Goal: Information Seeking & Learning: Learn about a topic

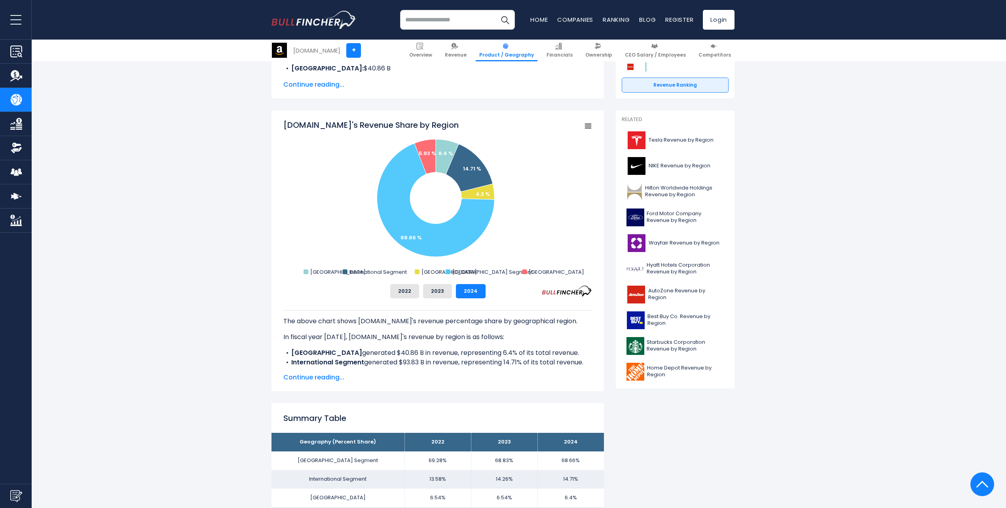
scroll to position [158, 0]
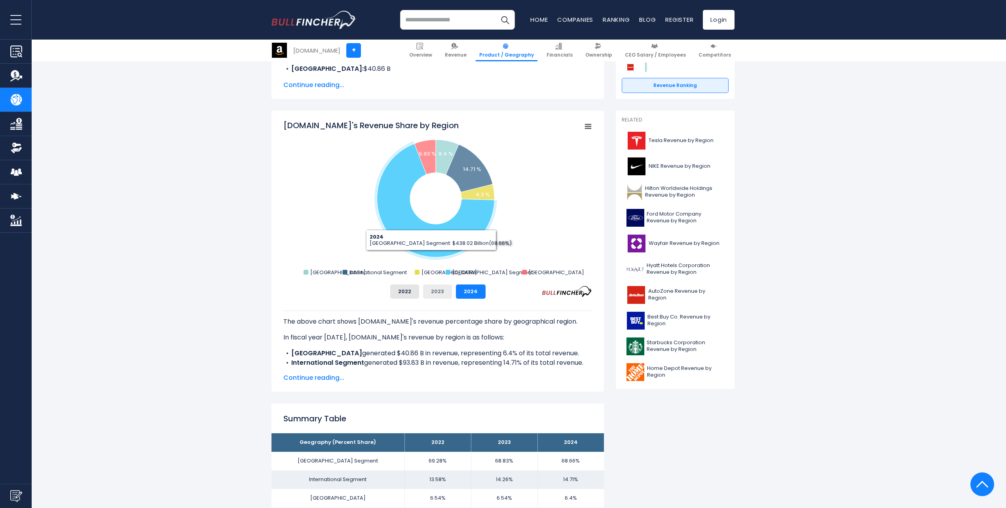
click at [436, 290] on button "2023" at bounding box center [437, 292] width 29 height 14
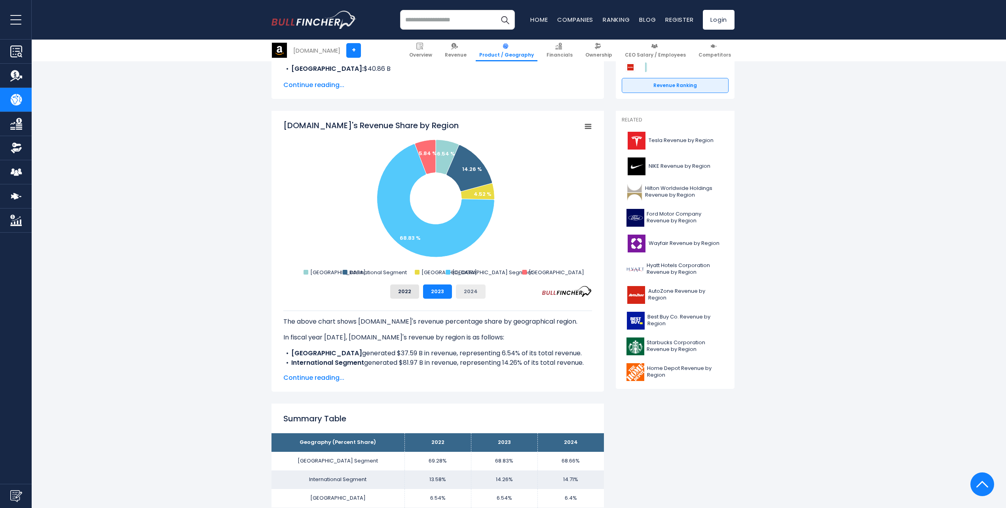
click at [466, 293] on button "2024" at bounding box center [471, 292] width 30 height 14
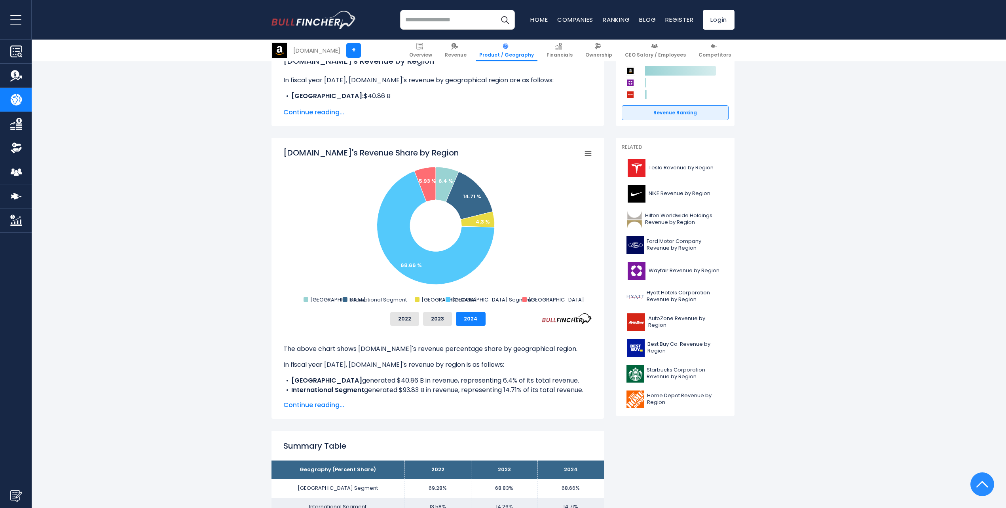
scroll to position [119, 0]
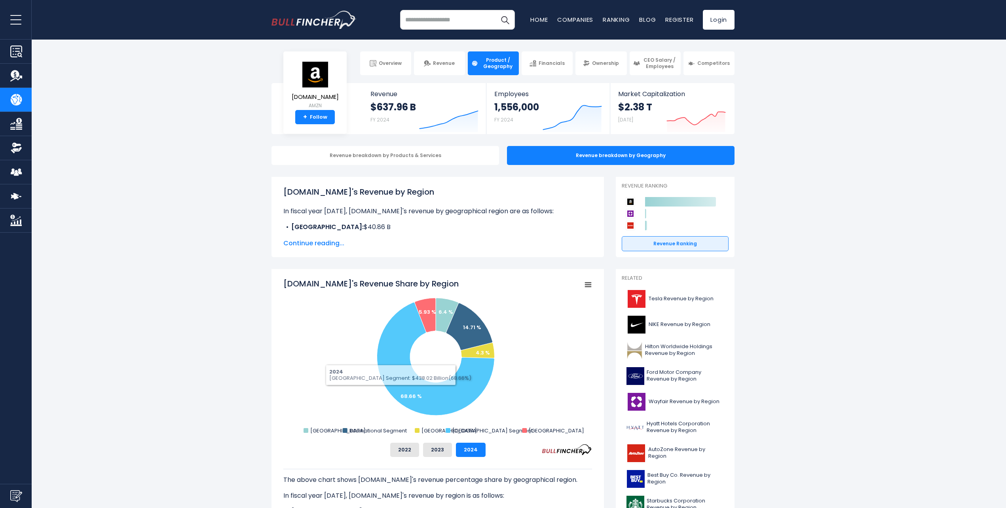
click at [333, 243] on span "Continue reading..." at bounding box center [437, 244] width 309 height 10
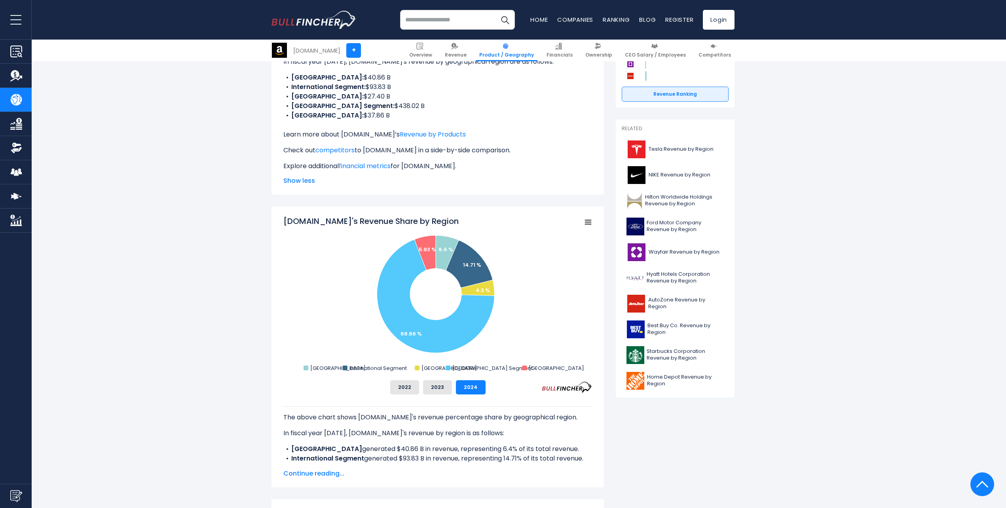
scroll to position [79, 0]
